Goal: Task Accomplishment & Management: Manage account settings

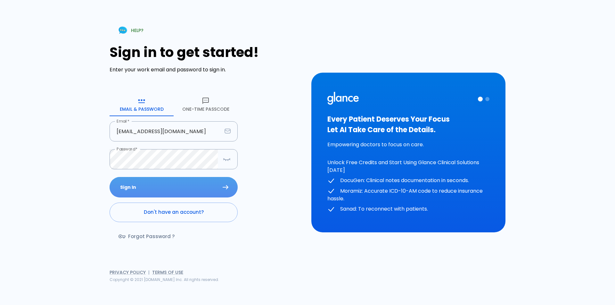
click at [151, 187] on button "Sign In" at bounding box center [174, 187] width 128 height 21
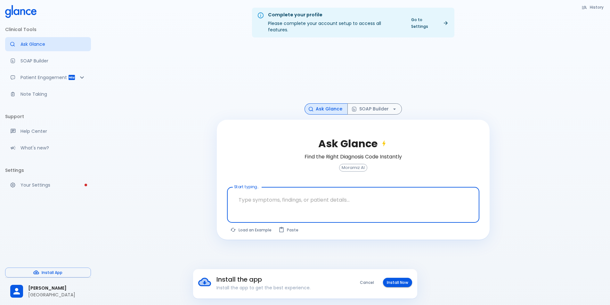
click at [392, 283] on button "Install Now" at bounding box center [397, 282] width 29 height 9
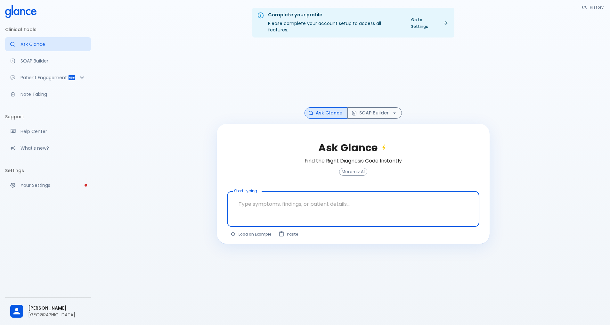
click at [251, 203] on textarea "Start typing..." at bounding box center [353, 204] width 243 height 20
type textarea "guidlines for [MEDICAL_DATA]"
click at [297, 232] on button "Ask Glance" at bounding box center [457, 235] width 45 height 12
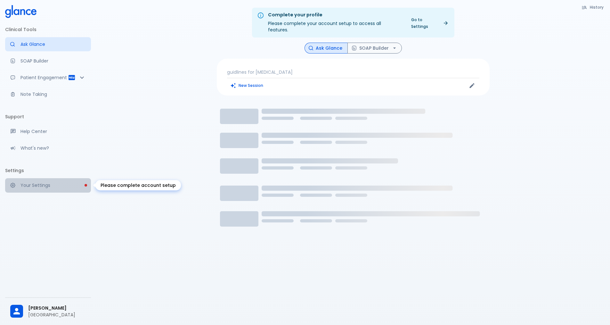
click at [37, 184] on p "Your Settings" at bounding box center [53, 185] width 65 height 6
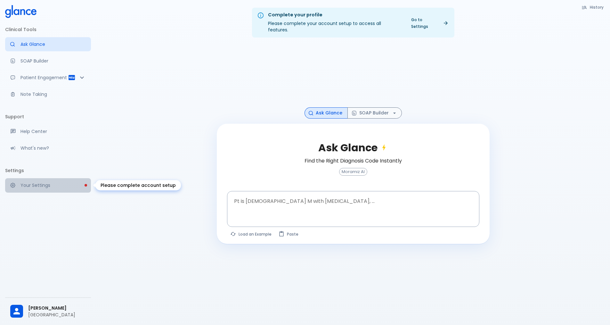
click at [49, 184] on p "Your Settings" at bounding box center [53, 185] width 65 height 6
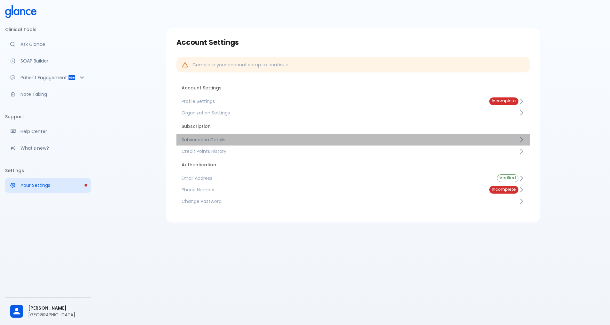
click at [302, 140] on span "Subscription Details" at bounding box center [350, 139] width 337 height 6
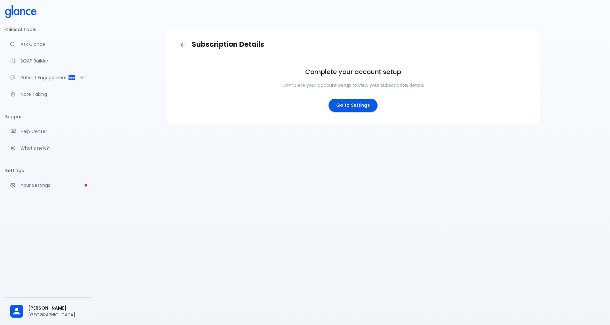
click at [355, 105] on link "Go to Settings" at bounding box center [353, 105] width 49 height 13
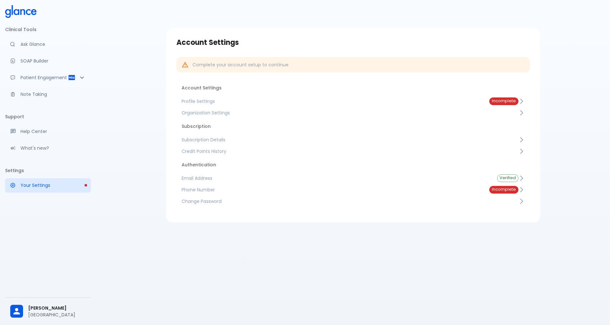
click at [348, 102] on span "Profile Settings" at bounding box center [331, 101] width 298 height 6
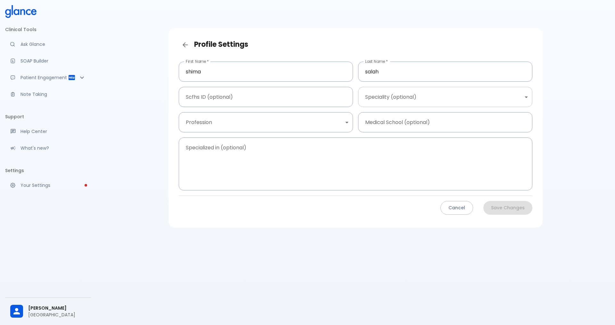
click at [386, 102] on body "↧ pull to refresh ↧ Clinical Tools Ask Glance SOAP Builder Patient Engagement N…" at bounding box center [307, 170] width 615 height 340
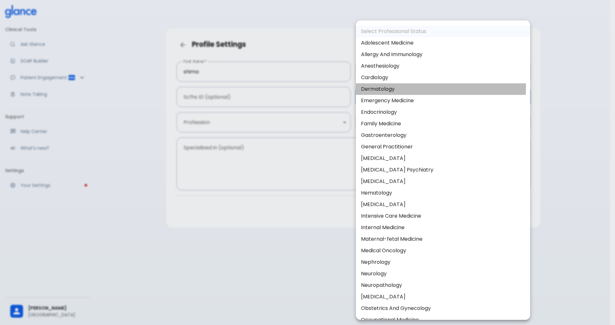
click at [366, 87] on li "Dermatology" at bounding box center [443, 89] width 174 height 12
type input "Dermatology"
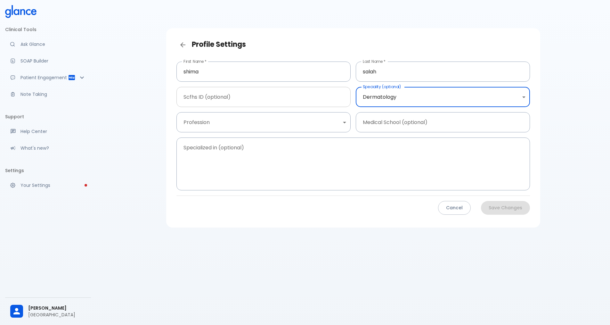
click at [257, 99] on input "Scfhs ID (optional)" at bounding box center [264, 97] width 174 height 20
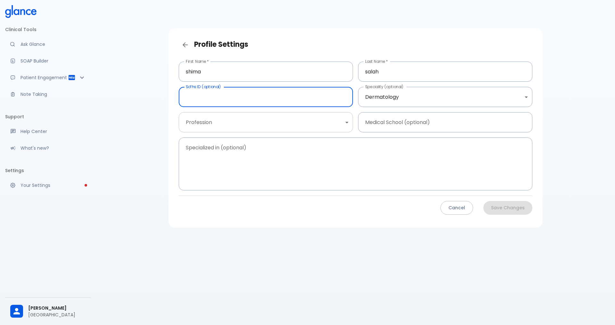
click at [323, 123] on body "↧ pull to refresh ↧ Clinical Tools Ask Glance SOAP Builder Patient Engagement N…" at bounding box center [307, 170] width 615 height 340
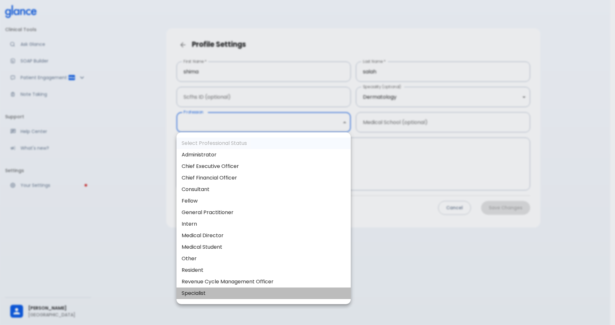
click at [252, 288] on li "Specialist" at bounding box center [264, 293] width 174 height 12
type input "specialist"
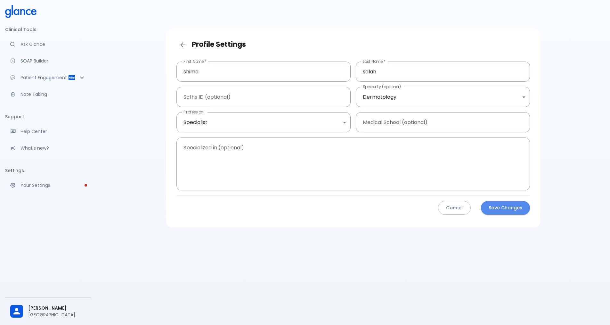
click at [514, 207] on button "Save Changes" at bounding box center [505, 208] width 49 height 14
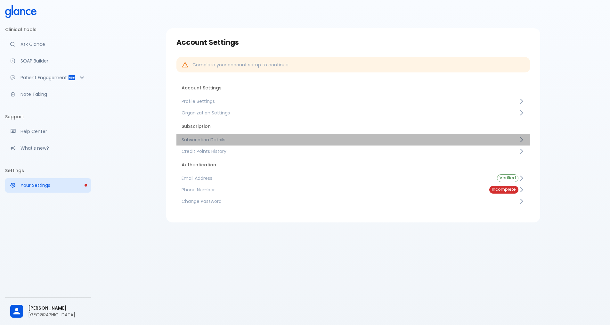
click at [217, 140] on span "Subscription Details" at bounding box center [350, 139] width 337 height 6
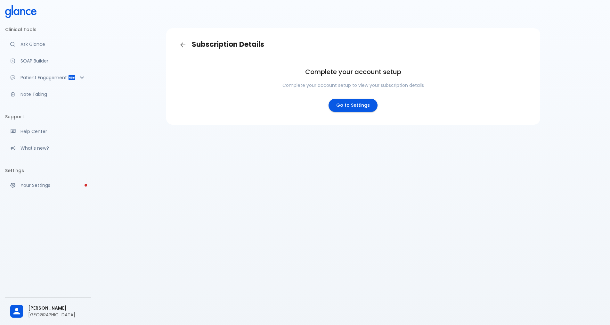
click at [349, 107] on link "Go to Settings" at bounding box center [353, 105] width 49 height 13
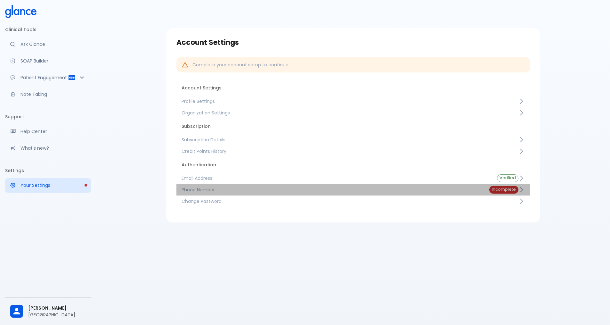
click at [274, 186] on link "Phone Number Incomplete" at bounding box center [354, 190] width 354 height 12
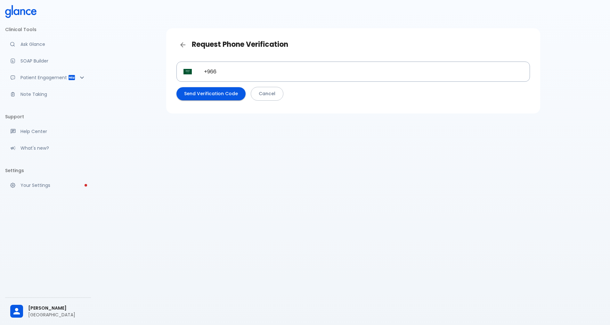
type input "+966 50 667 1863"
click at [221, 95] on button "Send Verification Code" at bounding box center [211, 93] width 69 height 13
click at [221, 94] on body "↧ pull to refresh ↧ Clinical Tools Ask Glance SOAP Builder Patient Engagement N…" at bounding box center [307, 170] width 615 height 340
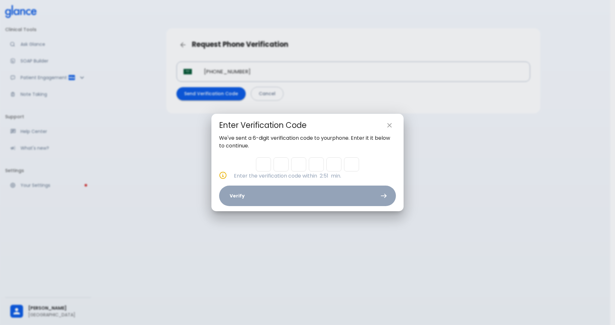
type input "6"
type input "4"
type input "3"
type input "1"
type input "7"
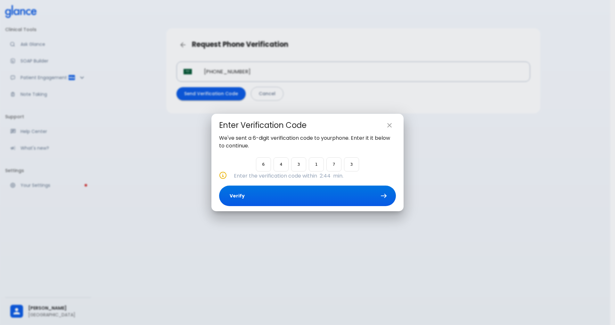
type input "3"
click at [259, 196] on button "Verify" at bounding box center [307, 196] width 177 height 21
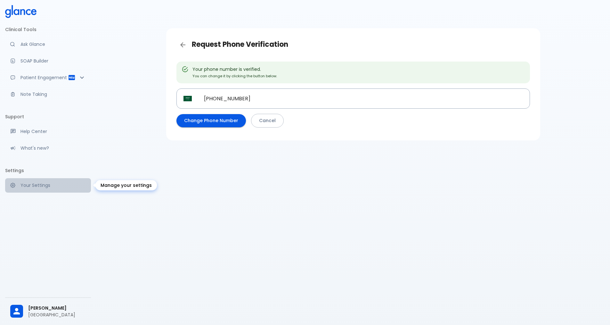
click at [49, 190] on link "Your Settings" at bounding box center [48, 185] width 86 height 14
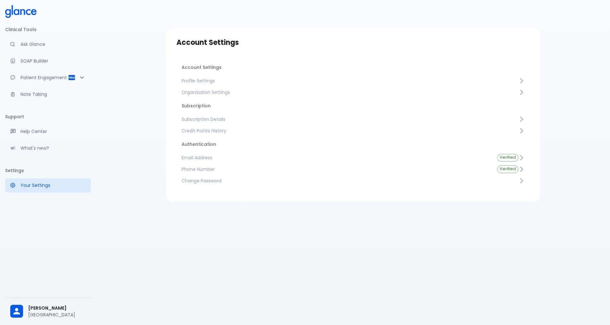
click at [223, 124] on link "Subscription Details" at bounding box center [354, 119] width 354 height 12
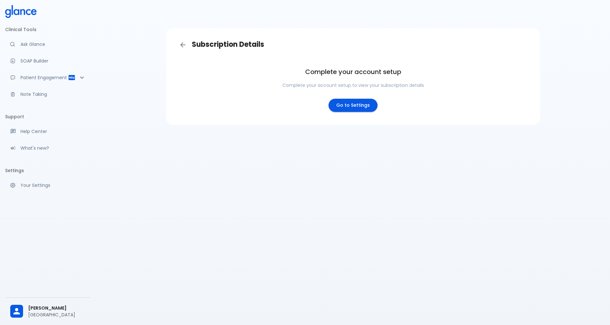
click at [352, 107] on link "Go to Settings" at bounding box center [353, 105] width 49 height 13
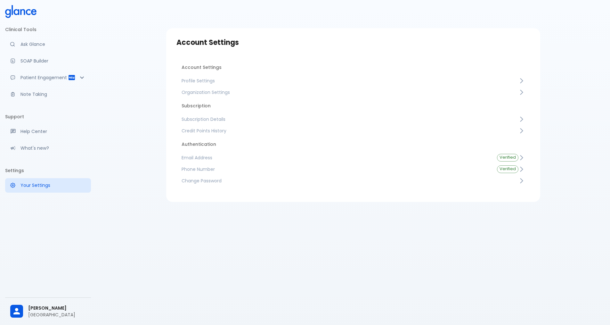
click at [209, 120] on span "Subscription Details" at bounding box center [350, 119] width 337 height 6
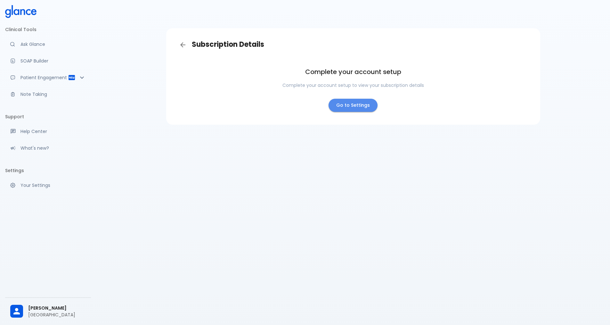
click at [359, 100] on link "Go to Settings" at bounding box center [353, 105] width 49 height 13
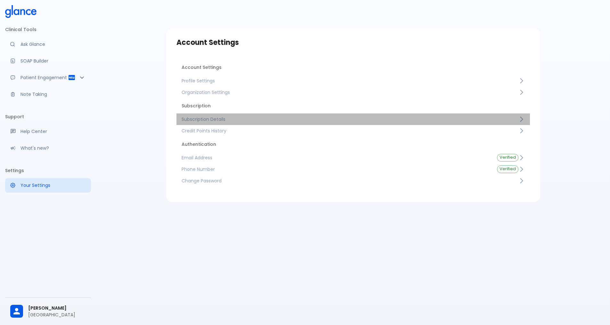
click at [212, 120] on span "Subscription Details" at bounding box center [350, 119] width 337 height 6
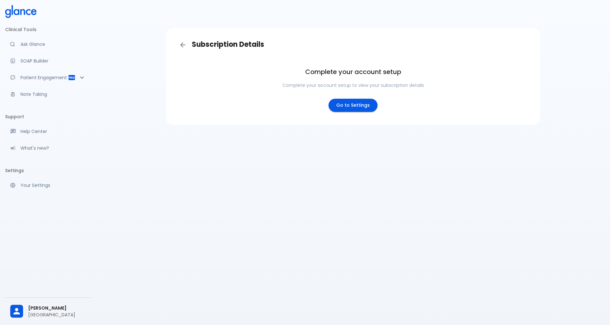
click at [343, 104] on link "Go to Settings" at bounding box center [353, 105] width 49 height 13
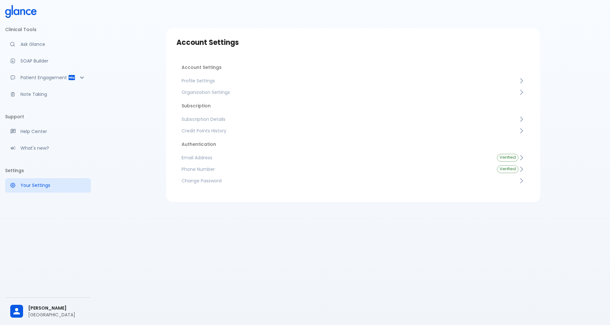
click at [220, 69] on li "Account Settings" at bounding box center [354, 67] width 354 height 15
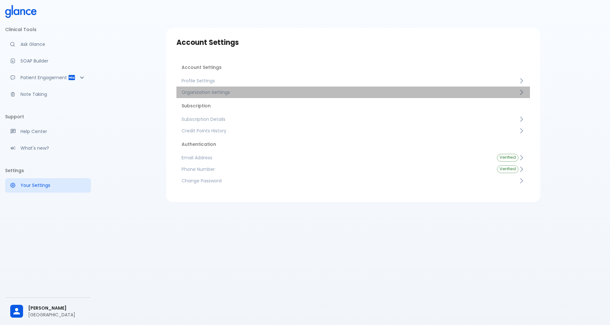
click at [220, 92] on span "Organization Settings" at bounding box center [350, 92] width 337 height 6
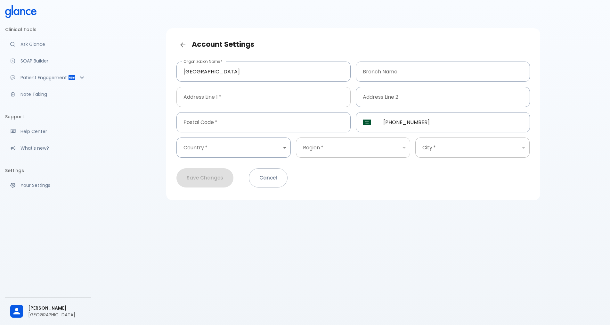
click at [228, 97] on input "Address Line 1   *" at bounding box center [264, 97] width 174 height 20
type input "ryiadh"
click at [269, 121] on input "Postal Code   *" at bounding box center [264, 122] width 174 height 20
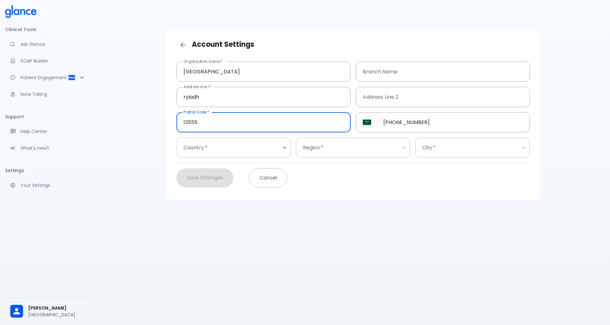
type input "13555"
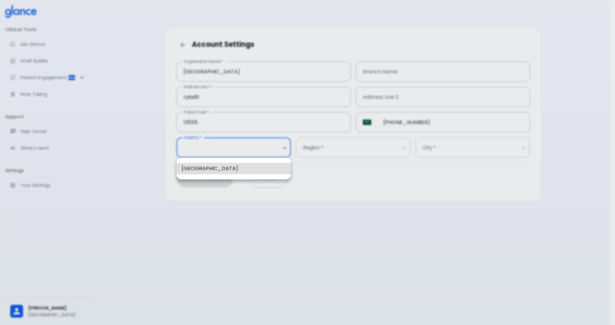
click at [219, 152] on body "↧ pull to refresh ↧ Clinical Tools Ask Glance SOAP Builder Patient Engagement N…" at bounding box center [307, 170] width 615 height 340
click at [218, 172] on li "Saudi Arabia" at bounding box center [234, 169] width 114 height 12
type input "1"
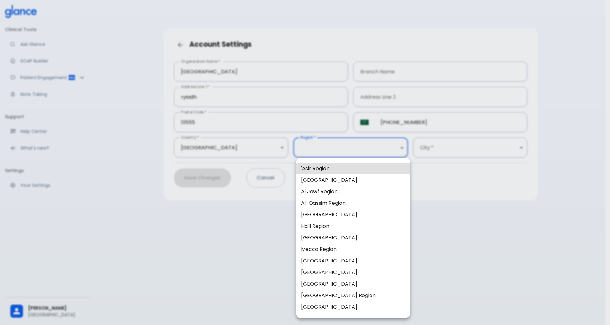
click at [353, 148] on body "↧ pull to refresh ↧ Clinical Tools Ask Glance SOAP Builder Patient Engagement N…" at bounding box center [305, 170] width 610 height 340
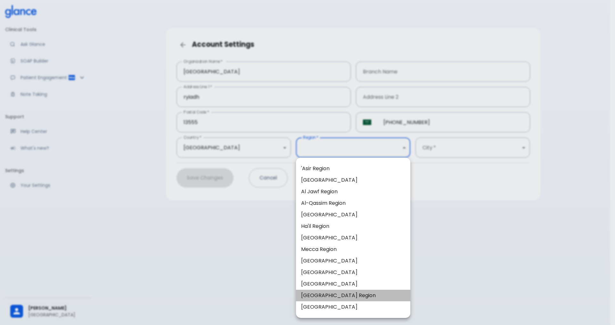
click at [325, 293] on li "Riyadh Region" at bounding box center [353, 296] width 114 height 12
type input "8"
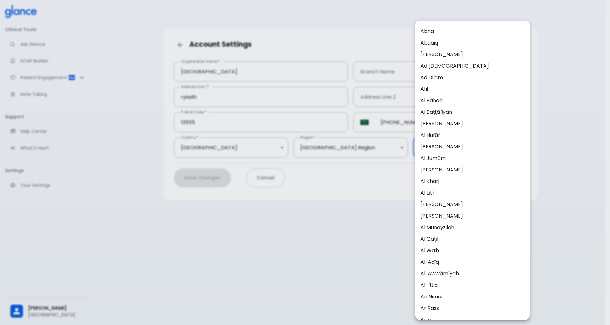
click at [429, 150] on body "↧ pull to refresh ↧ Clinical Tools Ask Glance SOAP Builder Patient Engagement N…" at bounding box center [305, 170] width 610 height 340
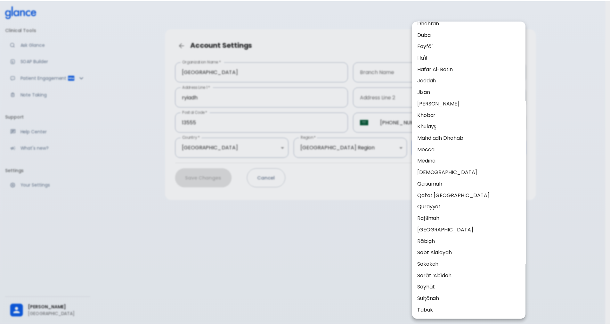
scroll to position [423, 0]
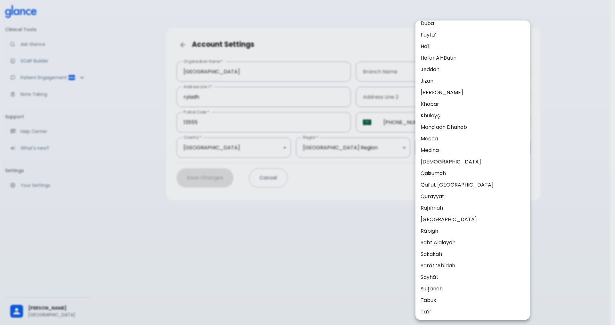
click at [432, 222] on li "Riyadh" at bounding box center [473, 220] width 114 height 12
type input "37"
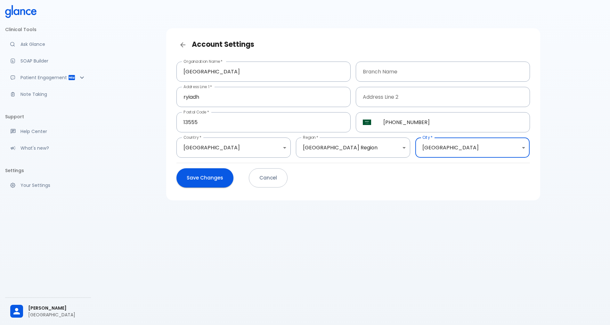
click at [216, 180] on button "Save Changes" at bounding box center [205, 177] width 57 height 19
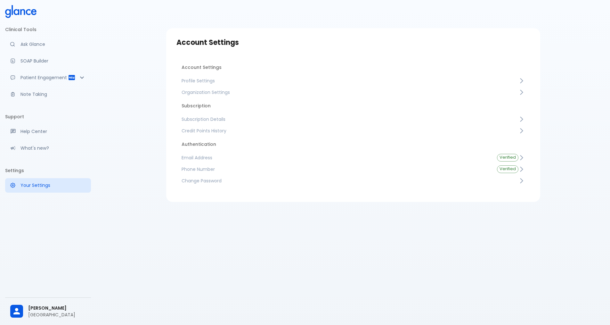
click at [211, 124] on link "Subscription Details" at bounding box center [354, 119] width 354 height 12
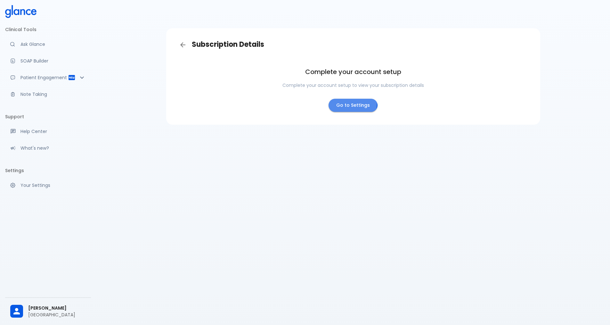
click at [351, 103] on link "Go to Settings" at bounding box center [353, 105] width 49 height 13
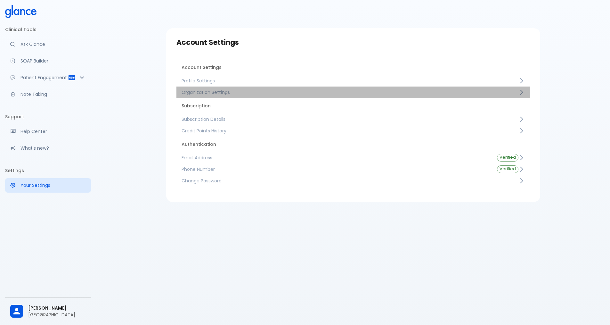
click at [205, 95] on span "Organization Settings" at bounding box center [350, 92] width 337 height 6
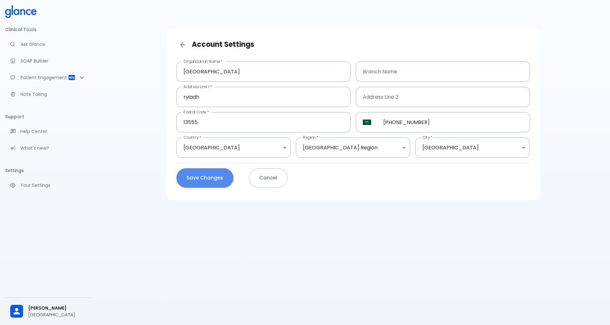
click at [212, 174] on button "Save Changes" at bounding box center [205, 177] width 57 height 19
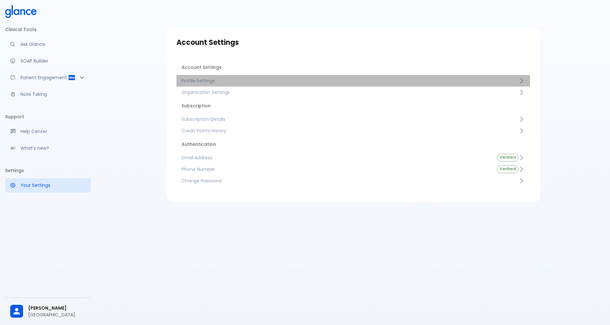
click at [208, 80] on span "Profile Settings" at bounding box center [350, 81] width 337 height 6
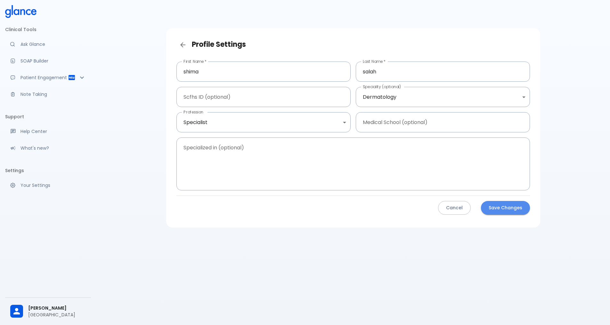
click at [513, 204] on button "Save Changes" at bounding box center [505, 208] width 49 height 14
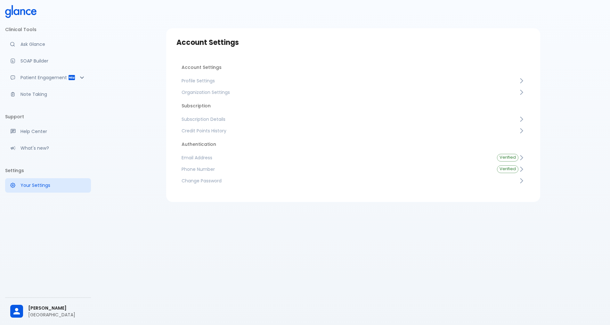
click at [216, 119] on span "Subscription Details" at bounding box center [350, 119] width 337 height 6
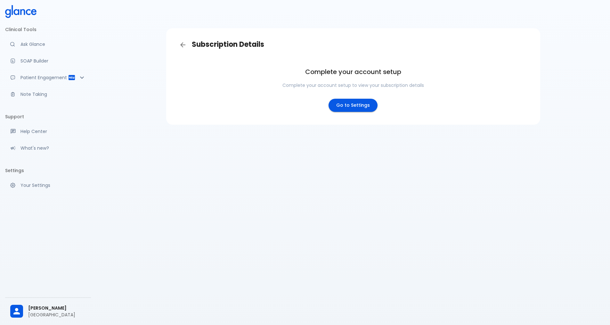
click at [358, 101] on link "Go to Settings" at bounding box center [353, 105] width 49 height 13
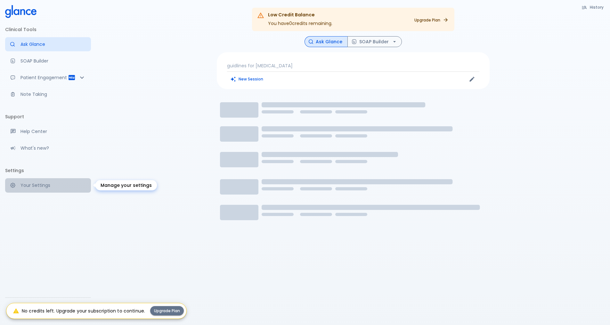
click at [38, 186] on p "Your Settings" at bounding box center [53, 185] width 65 height 6
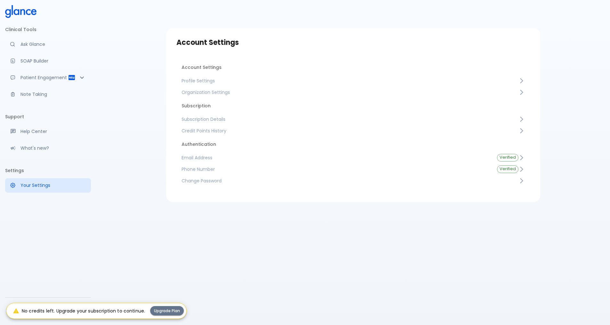
click at [196, 113] on li "Subscription" at bounding box center [354, 105] width 354 height 15
click at [198, 121] on span "Subscription Details" at bounding box center [350, 119] width 337 height 6
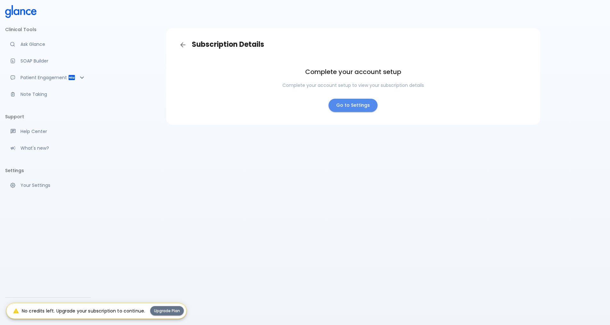
click at [293, 106] on link "Go to Settings" at bounding box center [353, 105] width 49 height 13
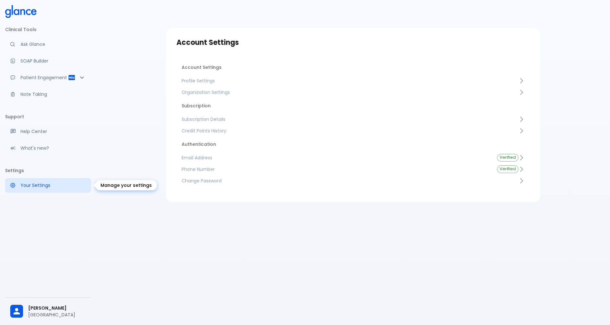
click at [56, 188] on p "Your Settings" at bounding box center [53, 185] width 65 height 6
click at [212, 120] on span "Subscription Details" at bounding box center [350, 119] width 337 height 6
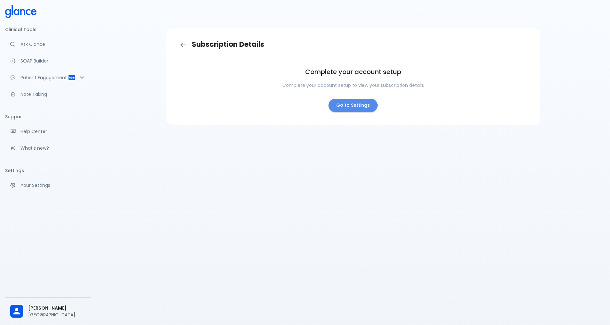
click at [293, 103] on link "Go to Settings" at bounding box center [353, 105] width 49 height 13
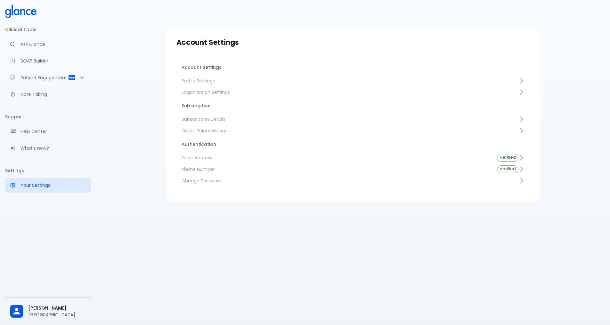
click at [217, 66] on li "Account Settings" at bounding box center [354, 67] width 354 height 15
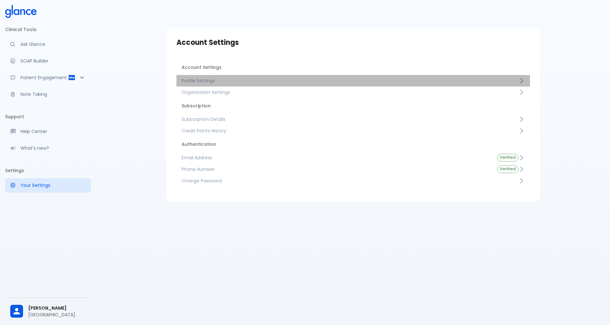
click at [209, 83] on span "Profile Settings" at bounding box center [350, 81] width 337 height 6
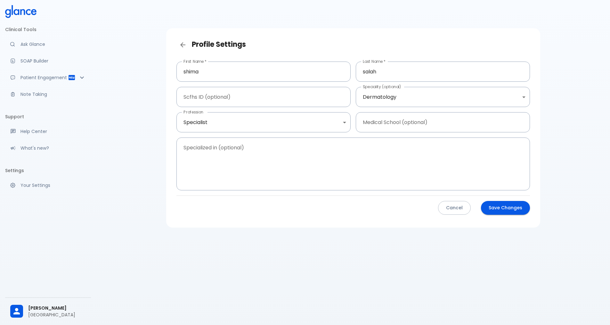
click at [293, 206] on button "Cancel" at bounding box center [454, 208] width 33 height 14
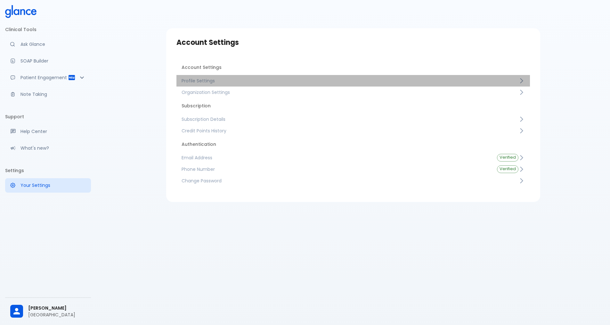
click at [211, 79] on span "Profile Settings" at bounding box center [350, 81] width 337 height 6
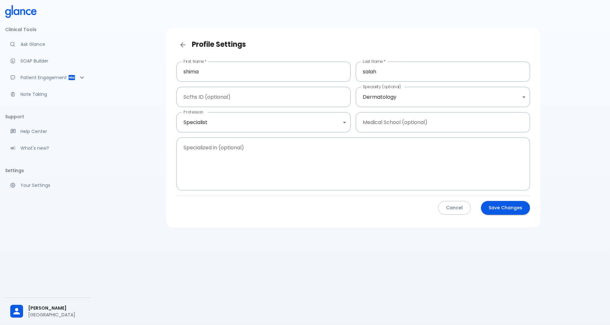
click at [293, 210] on button "Save Changes" at bounding box center [505, 208] width 49 height 14
click at [293, 207] on button "Cancel" at bounding box center [454, 208] width 33 height 14
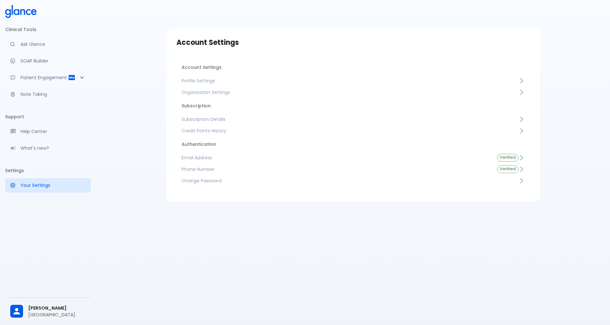
click at [201, 94] on span "Organization Settings" at bounding box center [350, 92] width 337 height 6
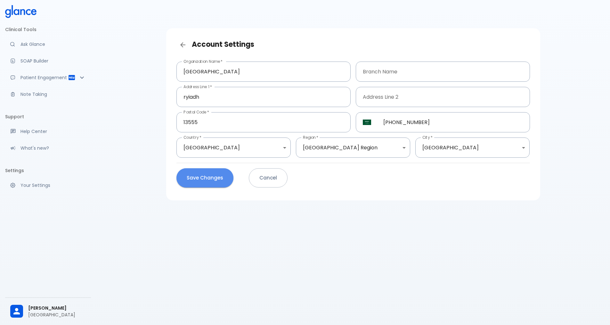
click at [211, 174] on button "Save Changes" at bounding box center [205, 177] width 57 height 19
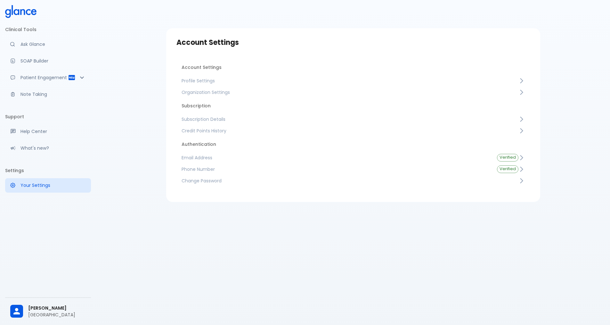
click at [205, 128] on span "Credit Points History" at bounding box center [350, 131] width 337 height 6
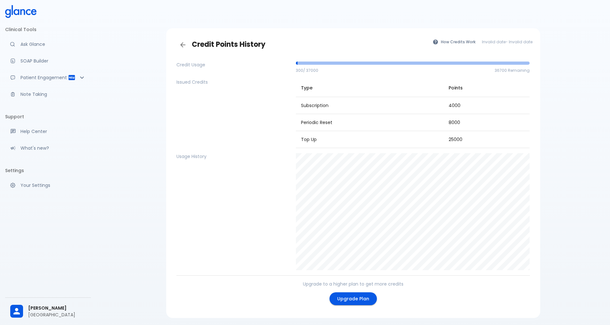
click at [293, 301] on link "Upgrade Plan" at bounding box center [353, 298] width 47 height 13
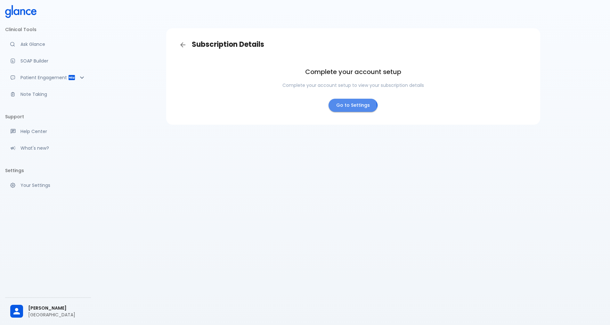
click at [293, 109] on link "Go to Settings" at bounding box center [353, 105] width 49 height 13
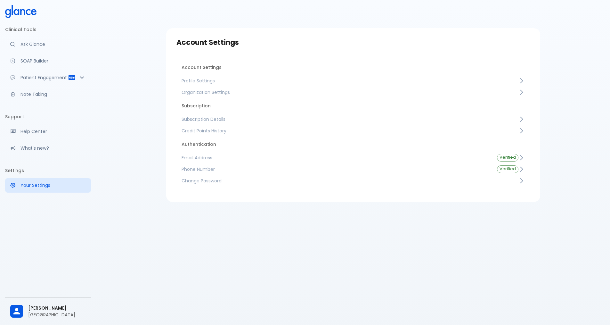
click at [265, 114] on link "Subscription Details" at bounding box center [354, 119] width 354 height 12
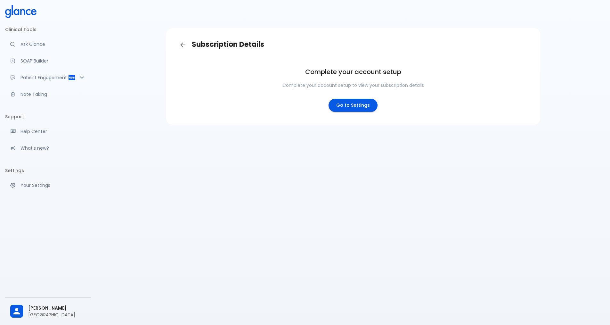
click at [361, 104] on link "Go to Settings" at bounding box center [353, 105] width 49 height 13
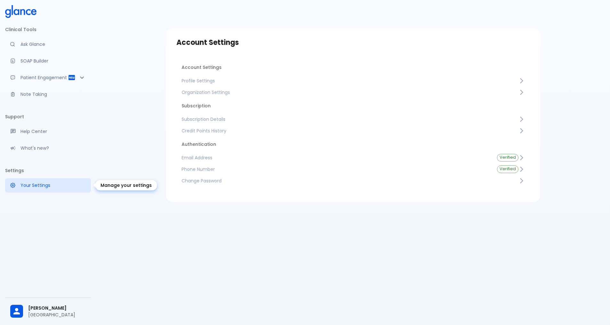
click at [41, 188] on p "Your Settings" at bounding box center [53, 185] width 65 height 6
click at [195, 120] on span "Subscription Details" at bounding box center [350, 119] width 337 height 6
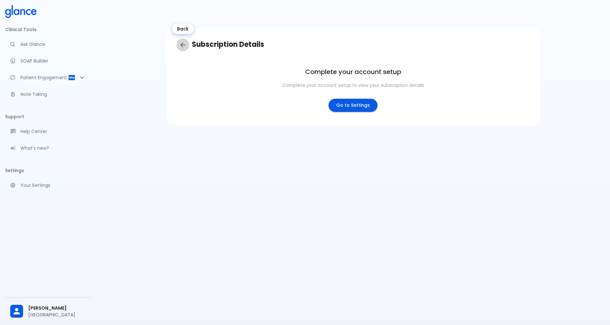
click at [181, 49] on link "Back" at bounding box center [183, 44] width 13 height 13
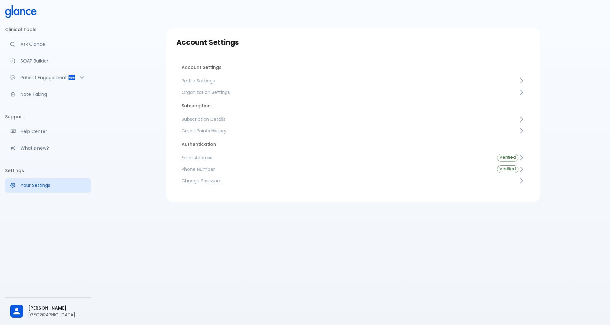
click at [207, 120] on span "Subscription Details" at bounding box center [350, 119] width 337 height 6
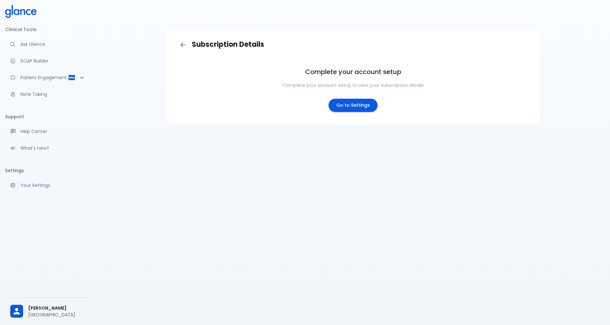
click at [339, 106] on link "Go to Settings" at bounding box center [353, 105] width 49 height 13
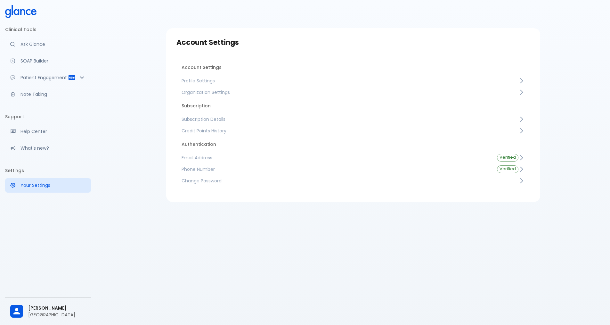
click at [207, 122] on span "Subscription Details" at bounding box center [350, 119] width 337 height 6
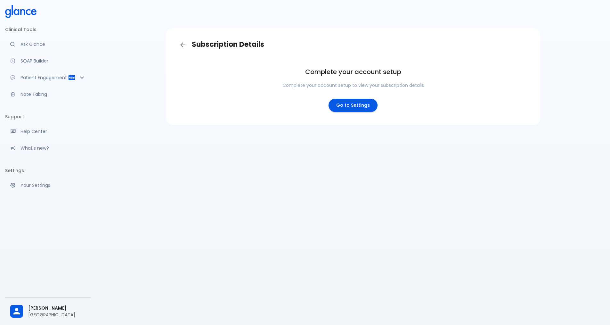
click at [352, 110] on link "Go to Settings" at bounding box center [353, 105] width 49 height 13
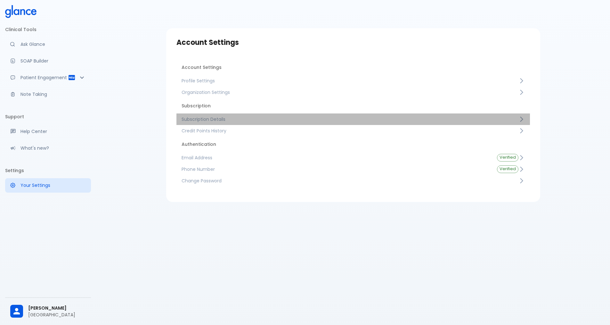
click at [225, 120] on span "Subscription Details" at bounding box center [350, 119] width 337 height 6
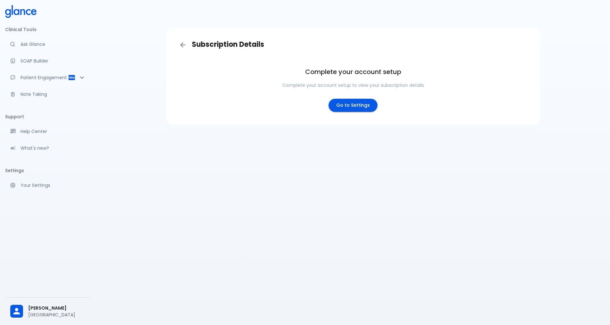
click at [351, 104] on link "Go to Settings" at bounding box center [353, 105] width 49 height 13
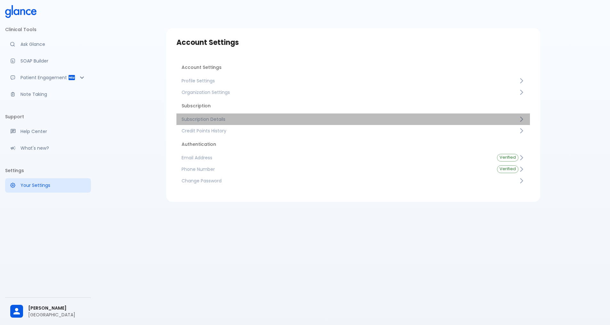
click at [220, 118] on span "Subscription Details" at bounding box center [350, 119] width 337 height 6
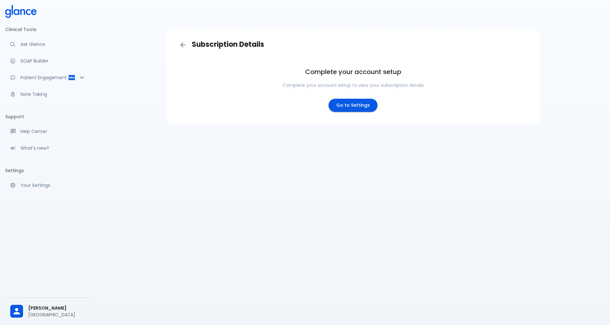
click at [355, 111] on link "Go to Settings" at bounding box center [353, 105] width 49 height 13
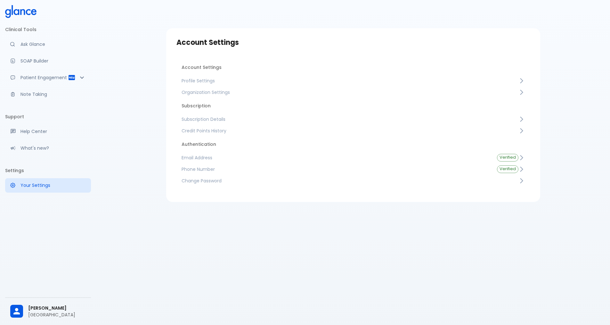
click at [245, 84] on span "Profile Settings" at bounding box center [350, 81] width 337 height 6
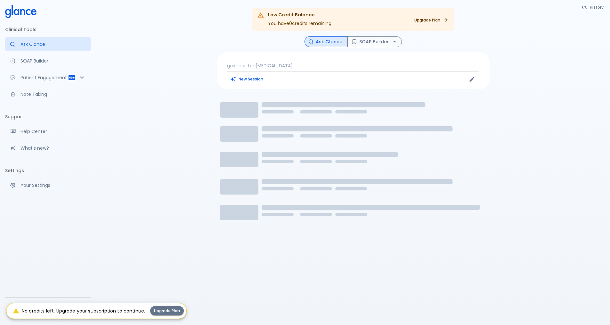
click at [297, 25] on div "Upgrade Plan" at bounding box center [429, 20] width 46 height 20
click at [297, 19] on link "Upgrade Plan" at bounding box center [431, 19] width 41 height 9
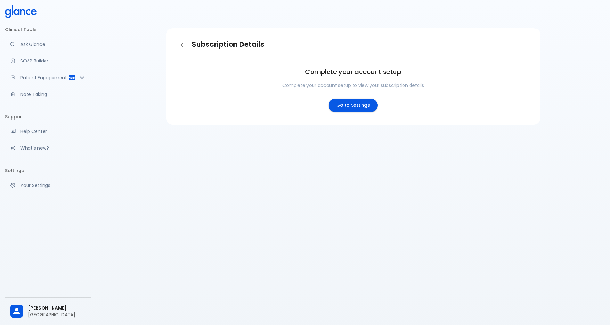
click at [297, 105] on link "Go to Settings" at bounding box center [353, 105] width 49 height 13
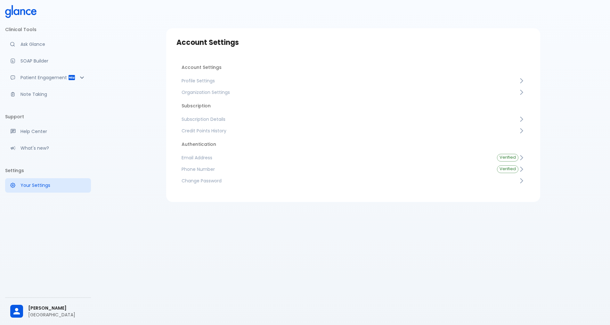
click at [198, 158] on span "Email Address" at bounding box center [334, 157] width 305 height 6
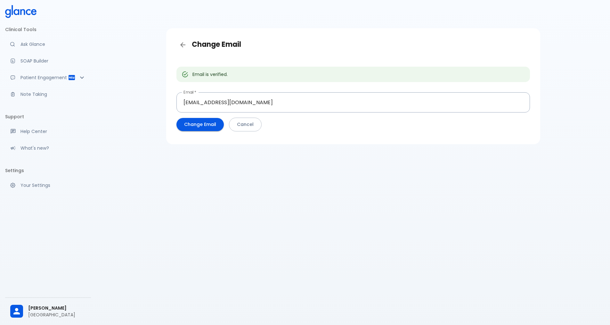
click at [247, 132] on div "Email is verified. Email   * [EMAIL_ADDRESS][DOMAIN_NAME] Email   * Change Emai…" at bounding box center [353, 97] width 364 height 83
click at [245, 129] on button "Cancel" at bounding box center [245, 125] width 33 height 14
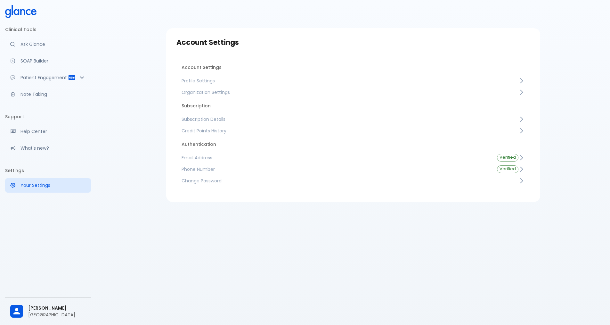
click at [202, 120] on span "Subscription Details" at bounding box center [350, 119] width 337 height 6
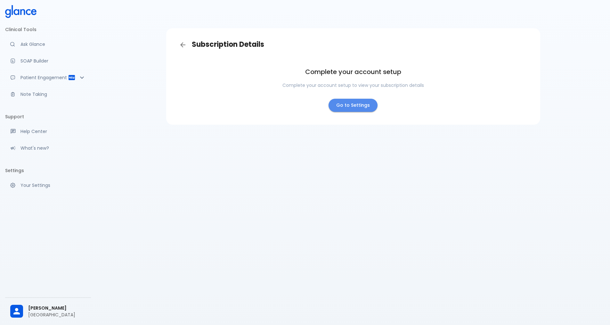
click at [297, 107] on link "Go to Settings" at bounding box center [353, 105] width 49 height 13
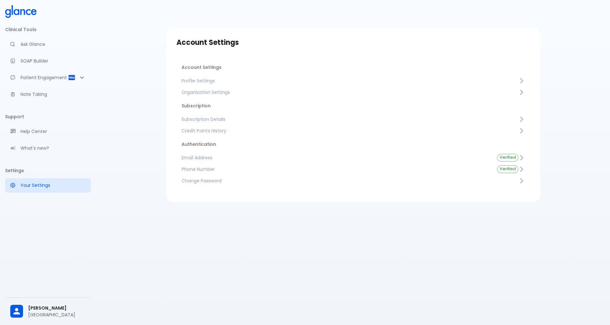
click at [230, 90] on span "Organization Settings" at bounding box center [350, 92] width 337 height 6
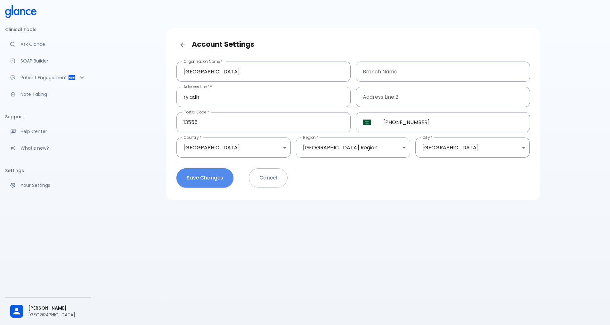
click at [202, 174] on button "Save Changes" at bounding box center [205, 177] width 57 height 19
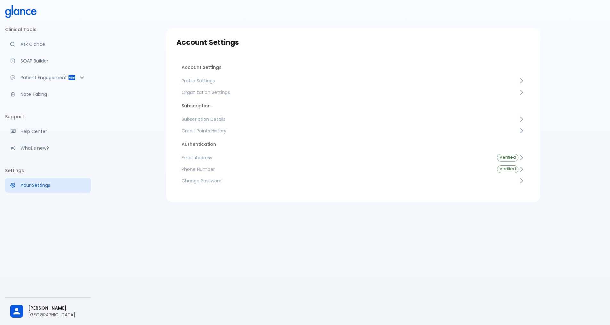
click at [225, 76] on link "Profile Settings" at bounding box center [354, 81] width 354 height 12
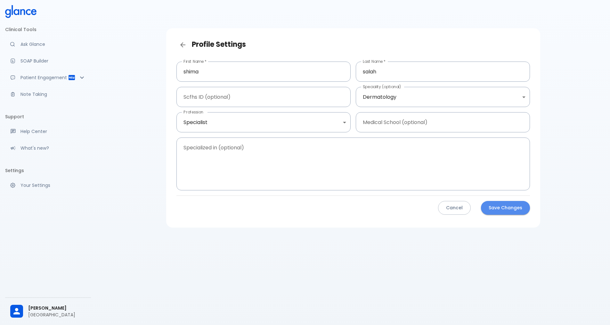
click at [297, 202] on button "Save Changes" at bounding box center [505, 208] width 49 height 14
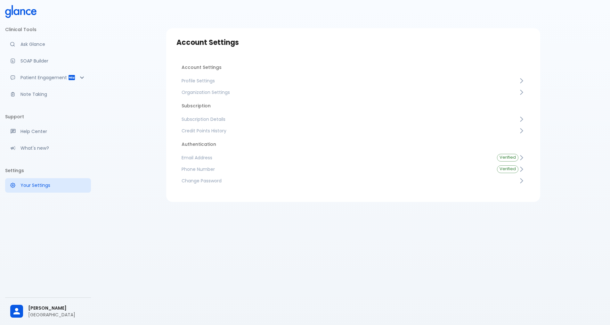
click at [185, 125] on link "Credit Points History" at bounding box center [354, 131] width 354 height 12
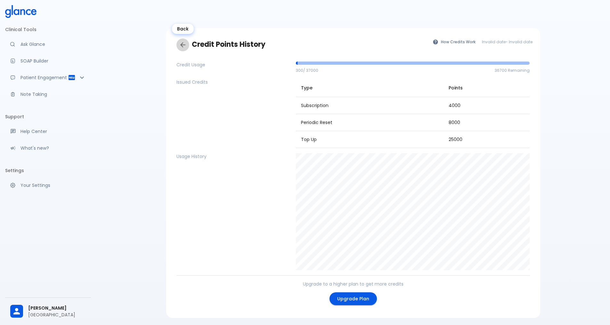
click at [178, 46] on link "Back" at bounding box center [183, 44] width 13 height 13
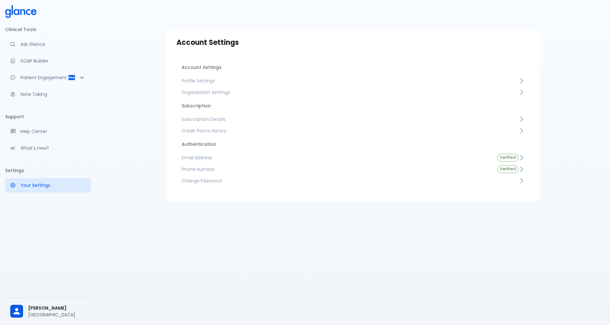
click at [206, 115] on link "Subscription Details" at bounding box center [354, 119] width 354 height 12
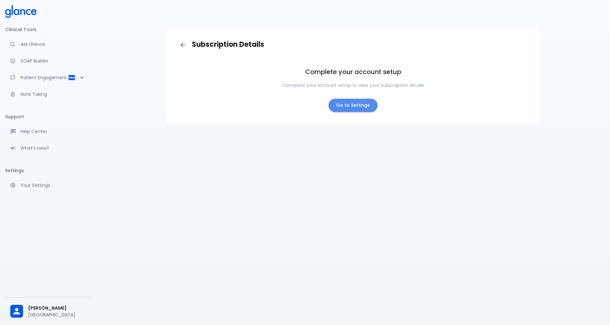
click at [353, 110] on link "Go to Settings" at bounding box center [353, 105] width 49 height 13
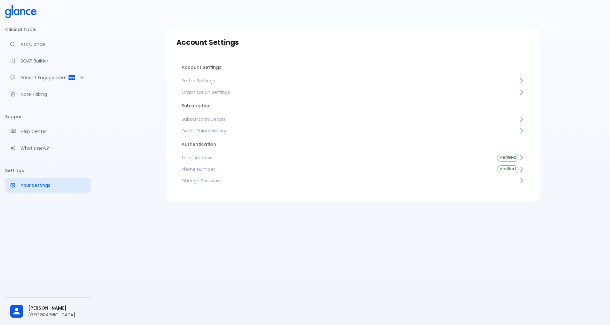
click at [200, 121] on span "Subscription Details" at bounding box center [350, 119] width 337 height 6
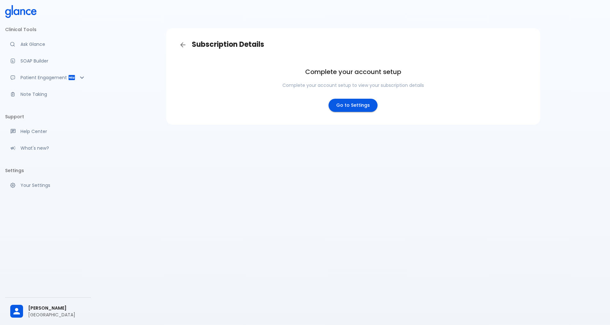
click at [361, 108] on link "Go to Settings" at bounding box center [353, 105] width 49 height 13
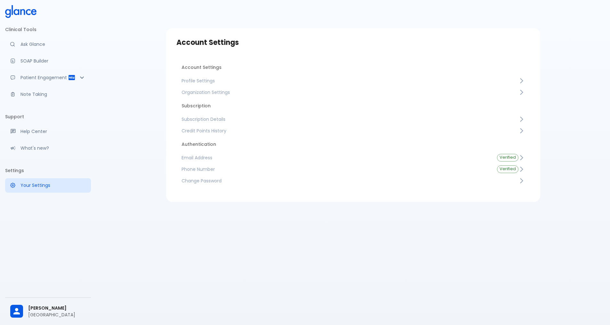
click at [23, 49] on link "Ask Glance" at bounding box center [48, 44] width 86 height 14
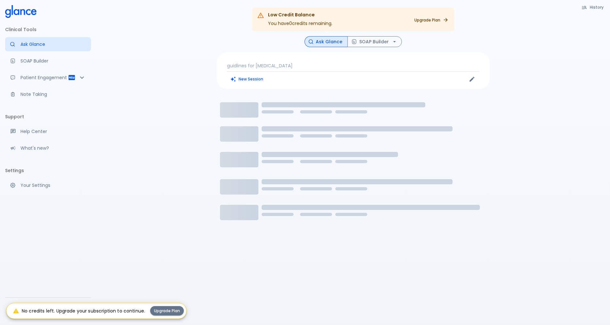
click at [161, 313] on button "Upgrade Plan" at bounding box center [167, 310] width 34 height 9
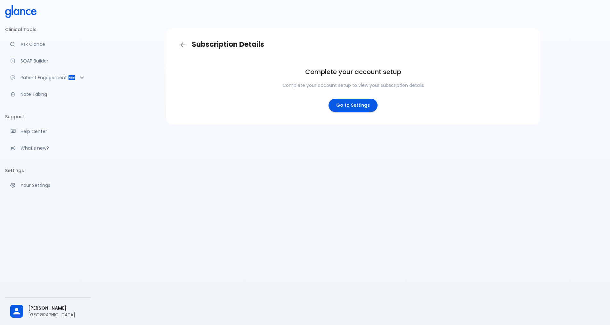
click at [340, 104] on link "Go to Settings" at bounding box center [353, 105] width 49 height 13
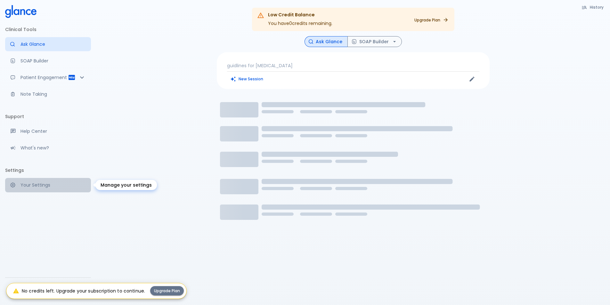
click at [35, 180] on link "Your Settings" at bounding box center [48, 185] width 86 height 14
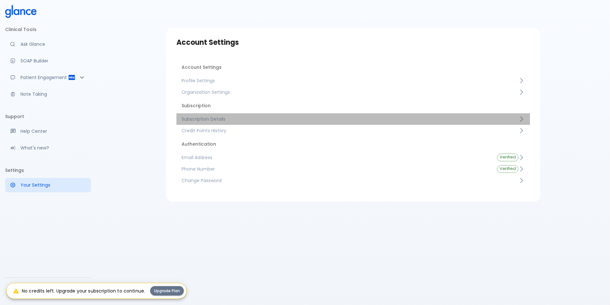
click at [188, 119] on span "Subscription Details" at bounding box center [350, 119] width 337 height 6
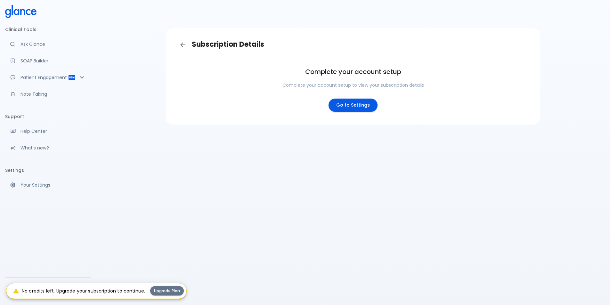
click at [353, 107] on link "Go to Settings" at bounding box center [353, 105] width 49 height 13
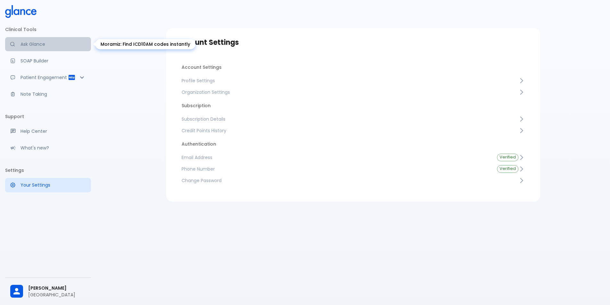
click at [21, 42] on p "Ask Glance" at bounding box center [53, 44] width 65 height 6
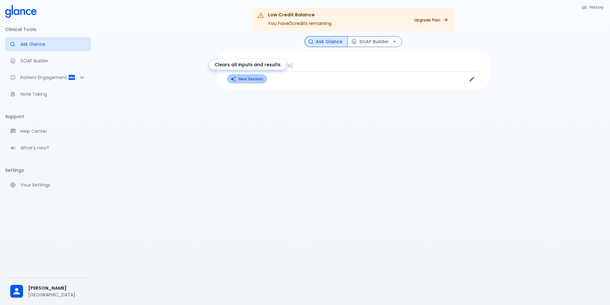
click at [232, 76] on icon "Clears all inputs and results." at bounding box center [233, 79] width 6 height 6
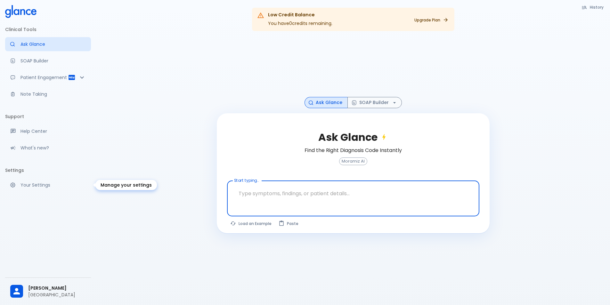
click at [37, 182] on p "Your Settings" at bounding box center [53, 185] width 65 height 6
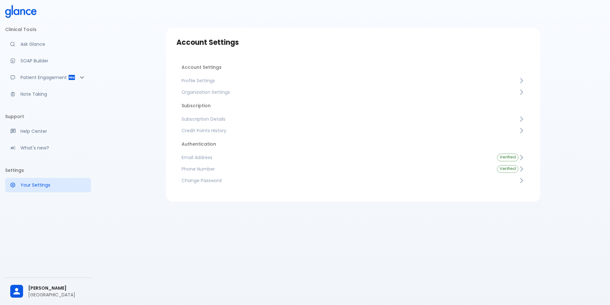
click at [220, 123] on link "Subscription Details" at bounding box center [354, 119] width 354 height 12
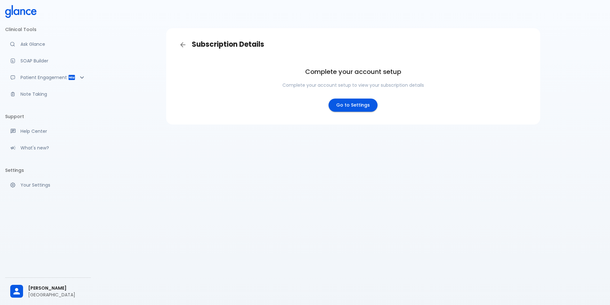
click at [335, 105] on link "Go to Settings" at bounding box center [353, 105] width 49 height 13
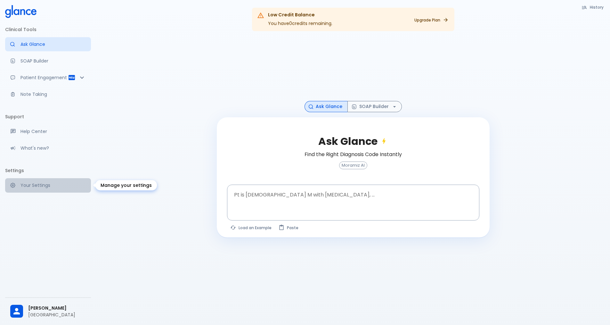
click at [28, 180] on link "Your Settings" at bounding box center [48, 185] width 86 height 14
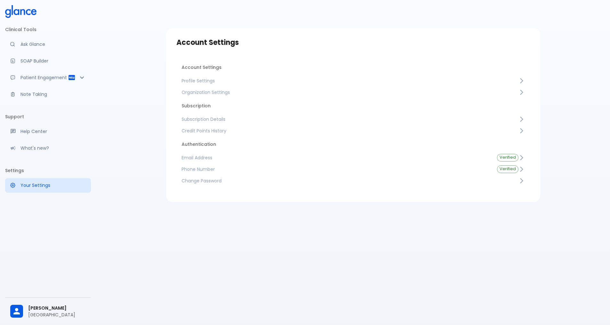
click at [204, 119] on span "Subscription Details" at bounding box center [350, 119] width 337 height 6
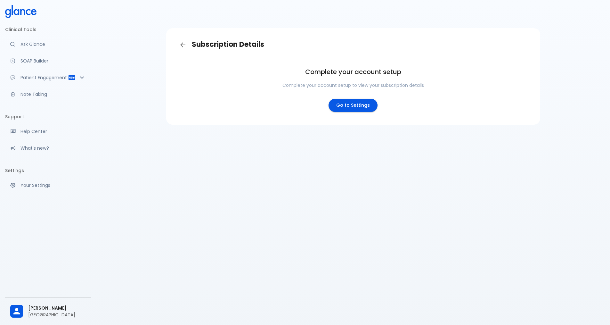
click at [358, 105] on link "Go to Settings" at bounding box center [353, 105] width 49 height 13
